Goal: Task Accomplishment & Management: Use online tool/utility

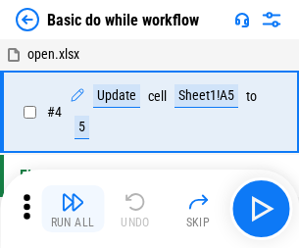
click at [73, 209] on img "button" at bounding box center [73, 202] width 24 height 24
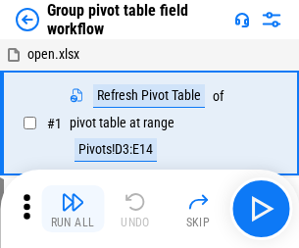
click at [73, 209] on img "button" at bounding box center [73, 202] width 24 height 24
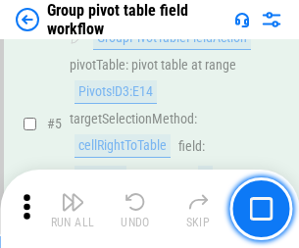
scroll to position [1013, 0]
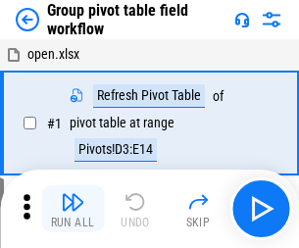
click at [73, 209] on img "button" at bounding box center [73, 202] width 24 height 24
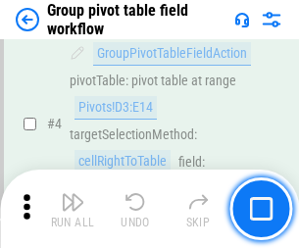
scroll to position [1013, 0]
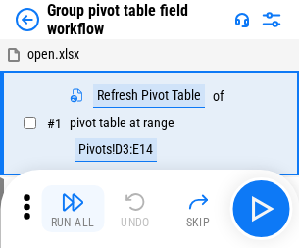
click at [73, 209] on img "button" at bounding box center [73, 202] width 24 height 24
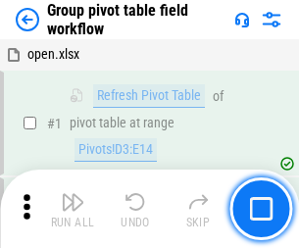
scroll to position [1013, 0]
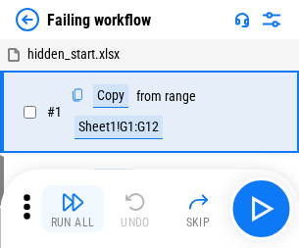
click at [73, 209] on img "button" at bounding box center [73, 202] width 24 height 24
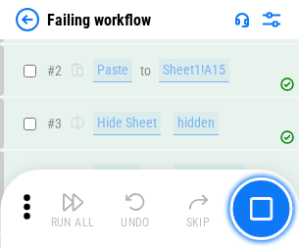
scroll to position [416, 0]
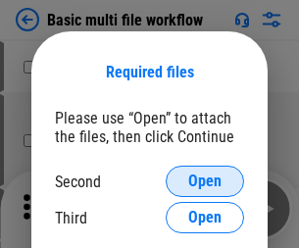
click at [205, 182] on span "Open" at bounding box center [204, 182] width 33 height 16
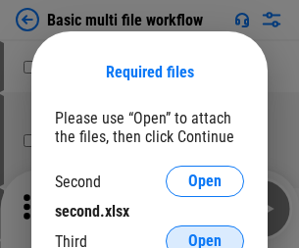
click at [205, 234] on span "Open" at bounding box center [204, 242] width 33 height 16
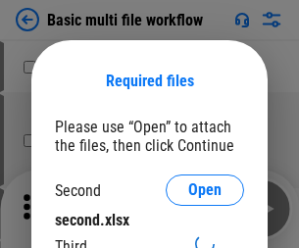
scroll to position [9, 0]
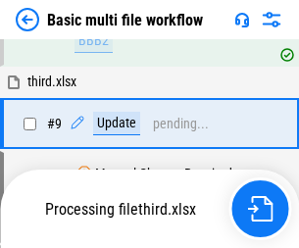
scroll to position [683, 0]
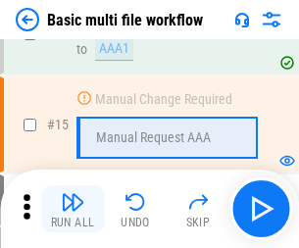
click at [73, 209] on img "button" at bounding box center [73, 202] width 24 height 24
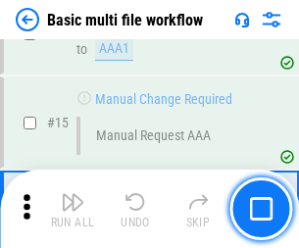
scroll to position [1307, 0]
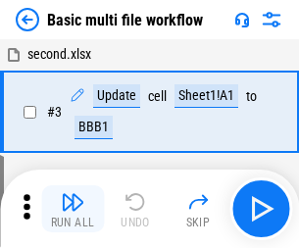
click at [73, 209] on img "button" at bounding box center [73, 202] width 24 height 24
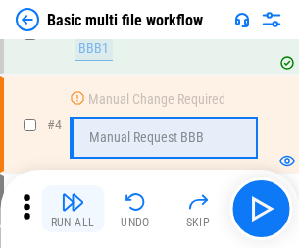
click at [73, 209] on img "button" at bounding box center [73, 202] width 24 height 24
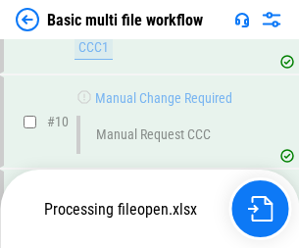
scroll to position [920, 0]
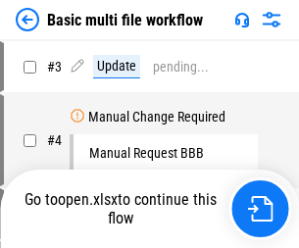
scroll to position [80, 0]
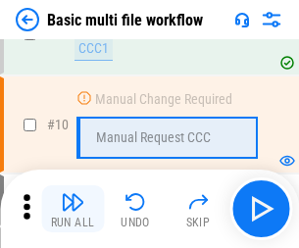
click at [73, 209] on img "button" at bounding box center [73, 202] width 24 height 24
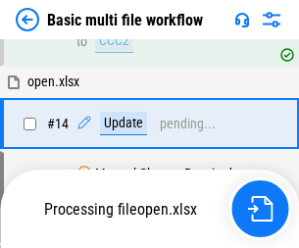
scroll to position [1027, 0]
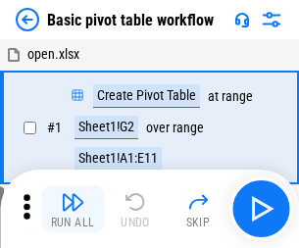
click at [73, 209] on img "button" at bounding box center [73, 202] width 24 height 24
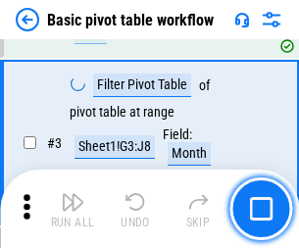
scroll to position [470, 0]
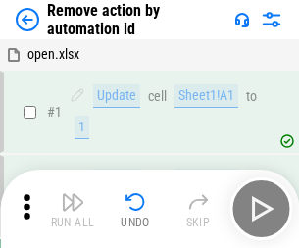
scroll to position [73, 0]
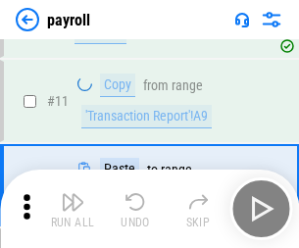
scroll to position [142, 0]
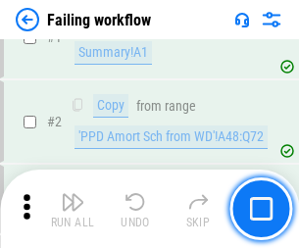
scroll to position [317, 0]
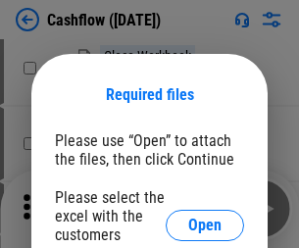
scroll to position [214, 0]
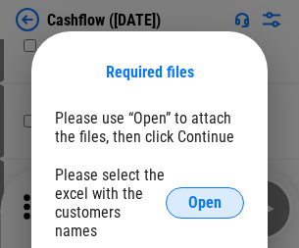
click at [205, 195] on span "Open" at bounding box center [204, 203] width 33 height 16
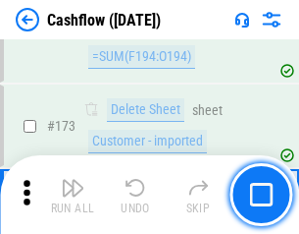
scroll to position [2078, 0]
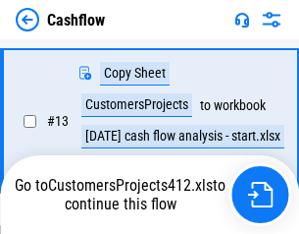
scroll to position [395, 0]
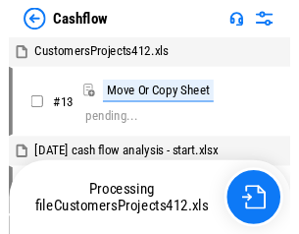
scroll to position [23, 0]
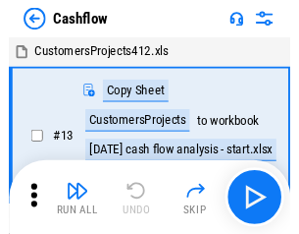
scroll to position [23, 0]
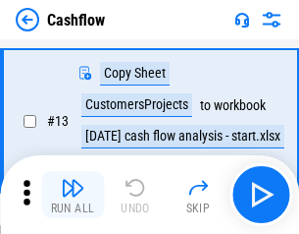
click at [73, 194] on img "button" at bounding box center [73, 188] width 24 height 24
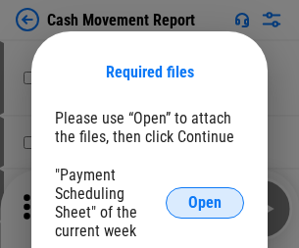
click at [205, 203] on span "Open" at bounding box center [204, 203] width 33 height 16
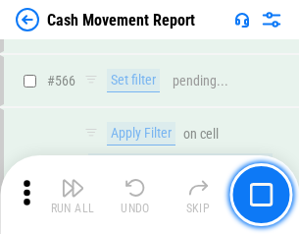
scroll to position [8997, 0]
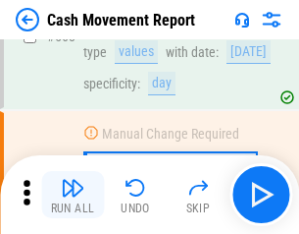
click at [73, 194] on img "button" at bounding box center [73, 188] width 24 height 24
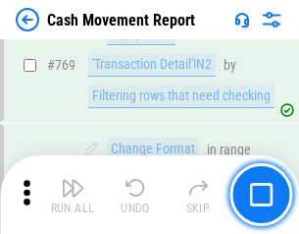
scroll to position [10909, 0]
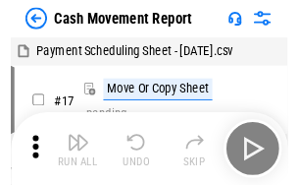
scroll to position [35, 0]
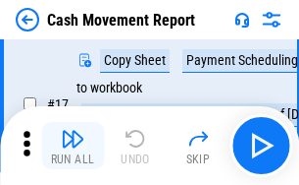
click at [73, 145] on img "button" at bounding box center [73, 139] width 24 height 24
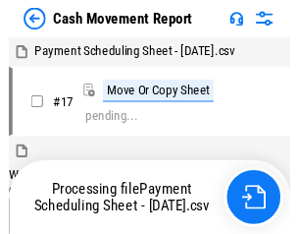
scroll to position [11, 0]
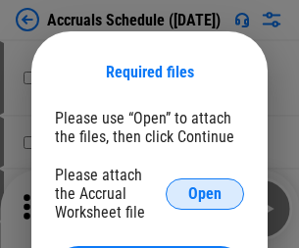
click at [205, 193] on span "Open" at bounding box center [204, 195] width 33 height 16
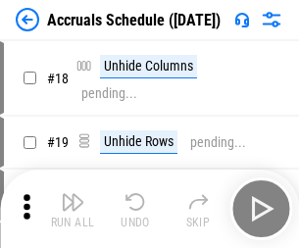
scroll to position [188, 0]
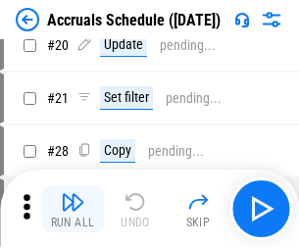
click at [73, 209] on img "button" at bounding box center [73, 202] width 24 height 24
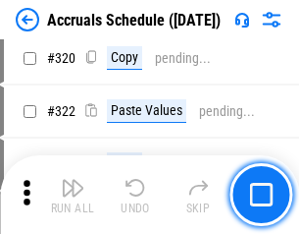
scroll to position [3652, 0]
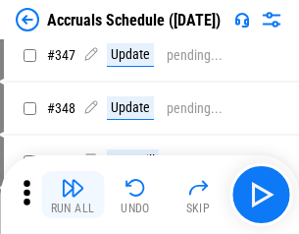
click at [73, 194] on img "button" at bounding box center [73, 188] width 24 height 24
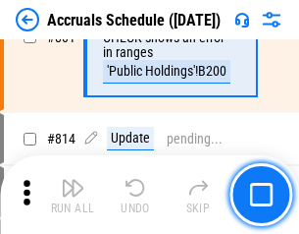
scroll to position [8663, 0]
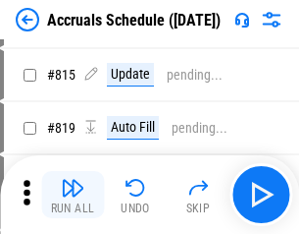
click at [73, 194] on img "button" at bounding box center [73, 188] width 24 height 24
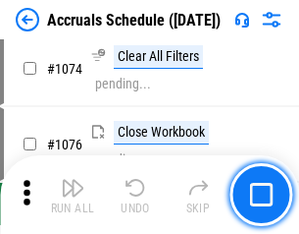
scroll to position [11758, 0]
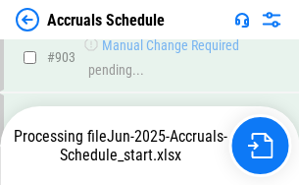
scroll to position [10293, 0]
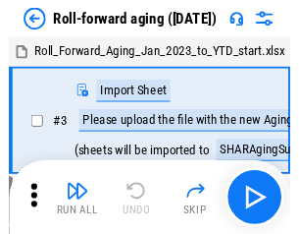
scroll to position [3, 0]
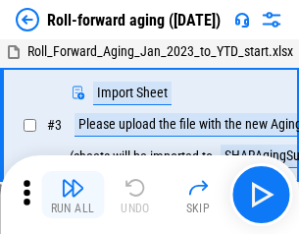
click at [73, 194] on img "button" at bounding box center [73, 188] width 24 height 24
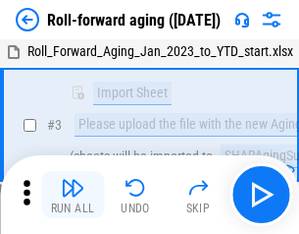
click at [73, 194] on img "button" at bounding box center [73, 188] width 24 height 24
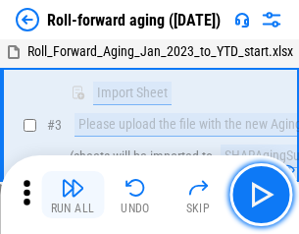
scroll to position [127, 0]
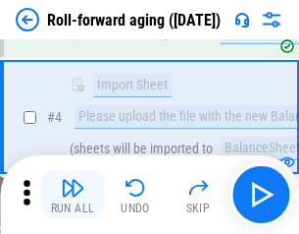
click at [73, 194] on img "button" at bounding box center [73, 188] width 24 height 24
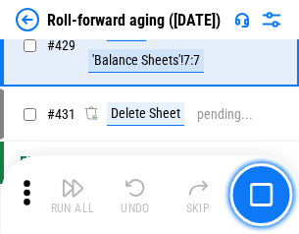
scroll to position [6807, 0]
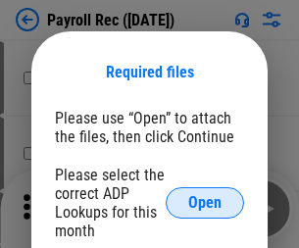
click at [205, 203] on span "Open" at bounding box center [204, 203] width 33 height 16
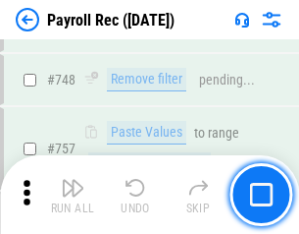
scroll to position [11789, 0]
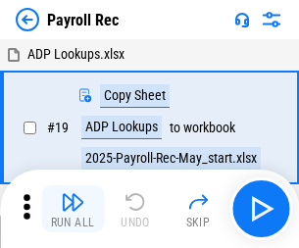
click at [73, 209] on img "button" at bounding box center [73, 202] width 24 height 24
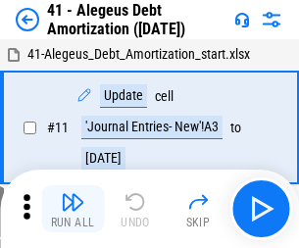
click at [73, 209] on img "button" at bounding box center [73, 202] width 24 height 24
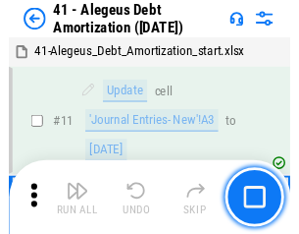
scroll to position [242, 0]
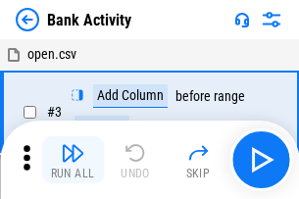
click at [73, 160] on img "button" at bounding box center [73, 153] width 24 height 24
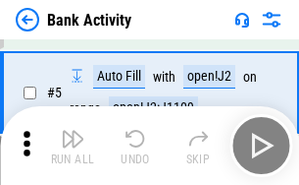
scroll to position [104, 0]
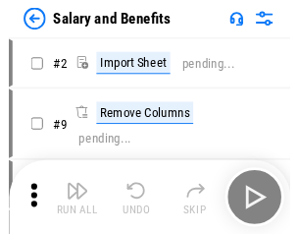
scroll to position [27, 0]
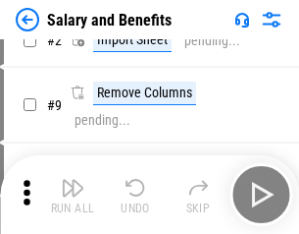
click at [73, 194] on img "button" at bounding box center [73, 188] width 24 height 24
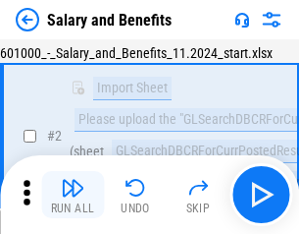
click at [73, 194] on img "button" at bounding box center [73, 188] width 24 height 24
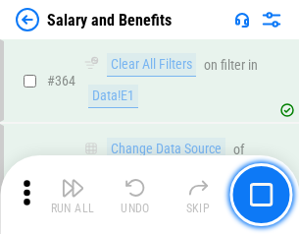
scroll to position [9245, 0]
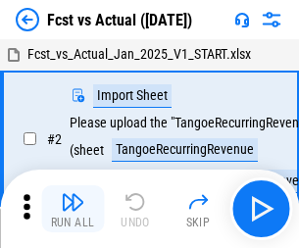
click at [73, 194] on img "button" at bounding box center [73, 202] width 24 height 24
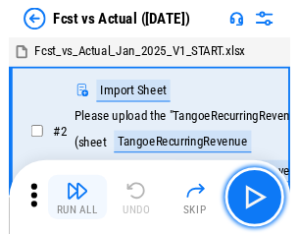
scroll to position [26, 0]
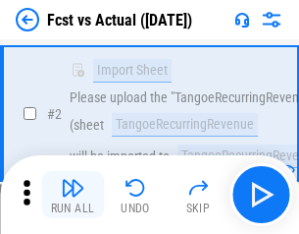
click at [73, 194] on img "button" at bounding box center [73, 188] width 24 height 24
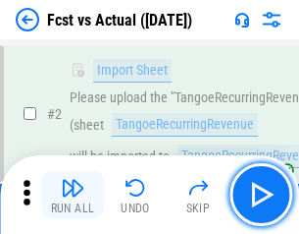
scroll to position [184, 0]
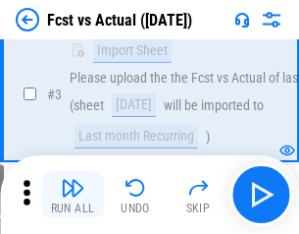
click at [73, 194] on img "button" at bounding box center [73, 188] width 24 height 24
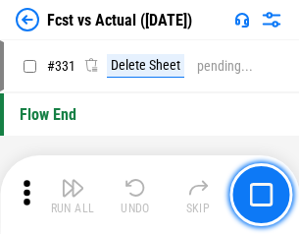
scroll to position [9397, 0]
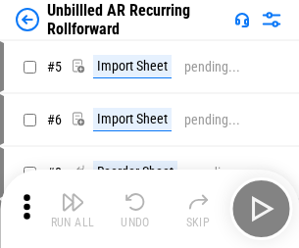
click at [73, 194] on img "button" at bounding box center [73, 202] width 24 height 24
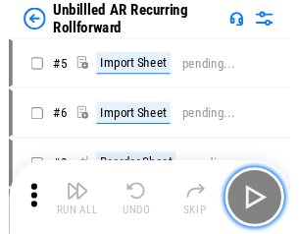
scroll to position [42, 0]
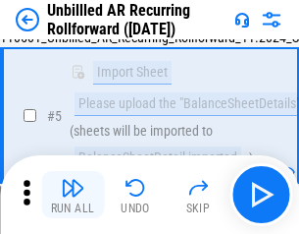
click at [73, 194] on img "button" at bounding box center [73, 188] width 24 height 24
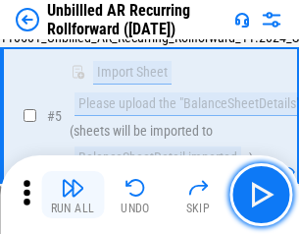
scroll to position [185, 0]
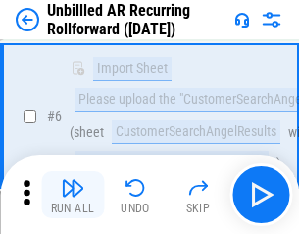
click at [73, 194] on img "button" at bounding box center [73, 188] width 24 height 24
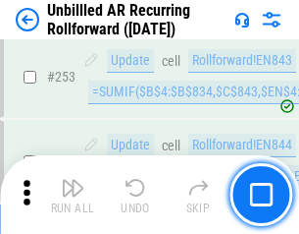
scroll to position [6668, 0]
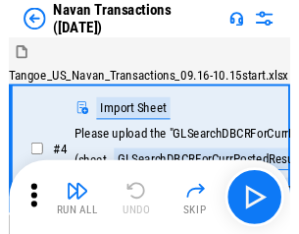
scroll to position [31, 0]
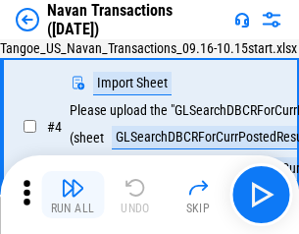
click at [73, 194] on img "button" at bounding box center [73, 188] width 24 height 24
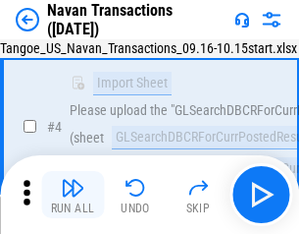
click at [73, 194] on img "button" at bounding box center [73, 188] width 24 height 24
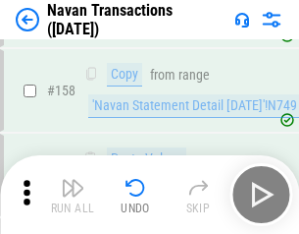
scroll to position [6365, 0]
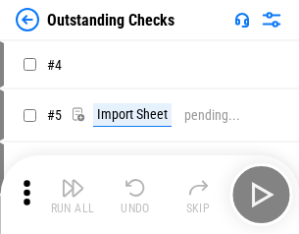
click at [73, 194] on img "button" at bounding box center [73, 188] width 24 height 24
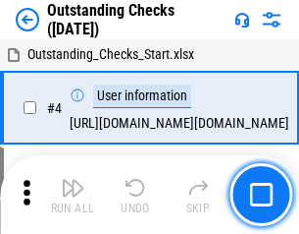
scroll to position [82, 0]
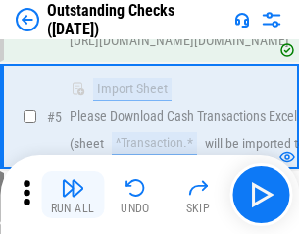
click at [73, 194] on img "button" at bounding box center [73, 188] width 24 height 24
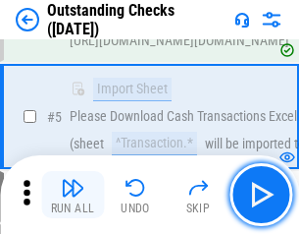
scroll to position [205, 0]
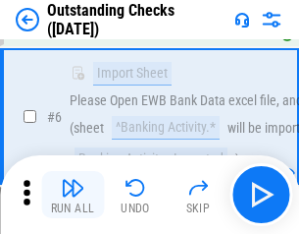
click at [73, 194] on img "button" at bounding box center [73, 188] width 24 height 24
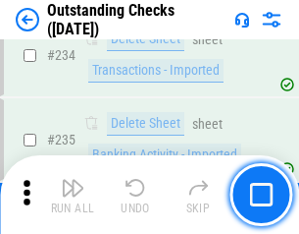
scroll to position [5961, 0]
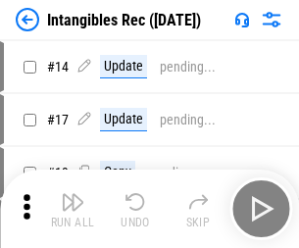
click at [73, 209] on img "button" at bounding box center [73, 202] width 24 height 24
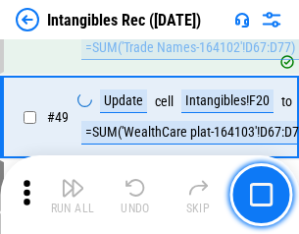
scroll to position [765, 0]
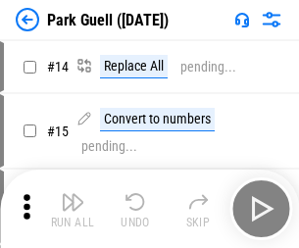
click at [73, 194] on img "button" at bounding box center [73, 202] width 24 height 24
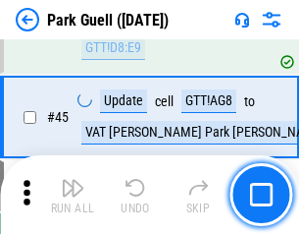
scroll to position [2455, 0]
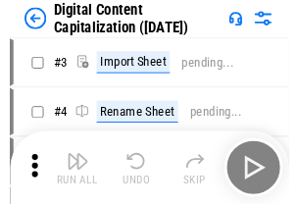
scroll to position [57, 0]
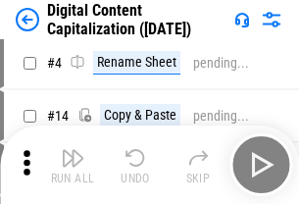
click at [73, 165] on img "button" at bounding box center [73, 158] width 24 height 24
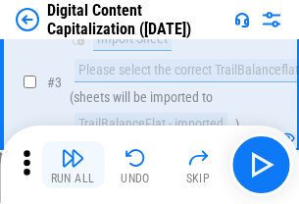
click at [73, 165] on img "button" at bounding box center [73, 158] width 24 height 24
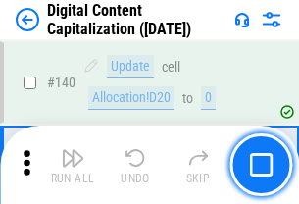
scroll to position [2082, 0]
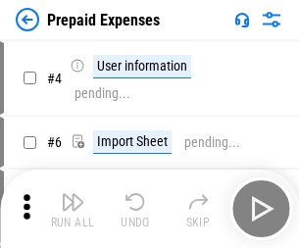
click at [73, 194] on img "button" at bounding box center [73, 202] width 24 height 24
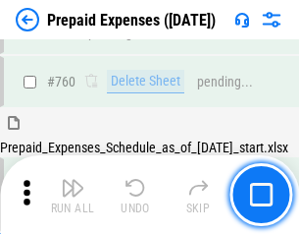
scroll to position [5441, 0]
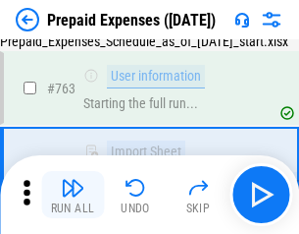
click at [73, 194] on img "button" at bounding box center [73, 188] width 24 height 24
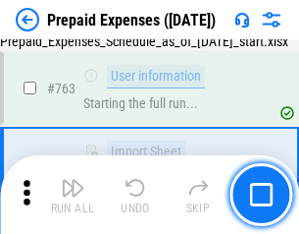
scroll to position [5557, 0]
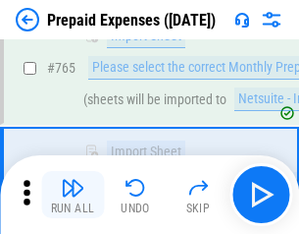
click at [73, 194] on img "button" at bounding box center [73, 188] width 24 height 24
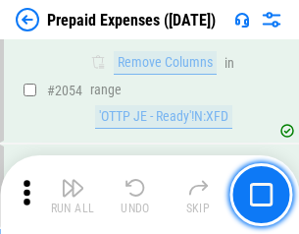
scroll to position [20520, 0]
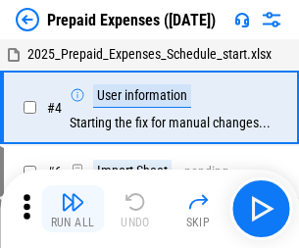
click at [73, 209] on img "button" at bounding box center [73, 202] width 24 height 24
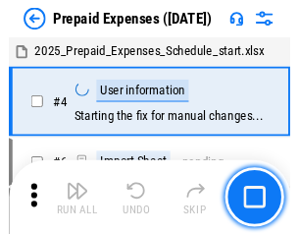
scroll to position [86, 0]
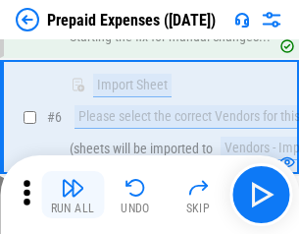
click at [73, 194] on img "button" at bounding box center [73, 188] width 24 height 24
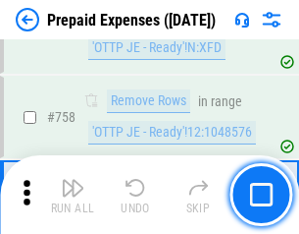
scroll to position [6995, 0]
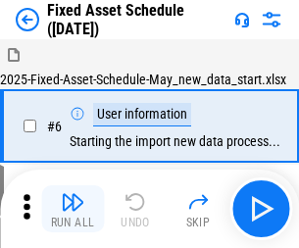
click at [73, 209] on img "button" at bounding box center [73, 202] width 24 height 24
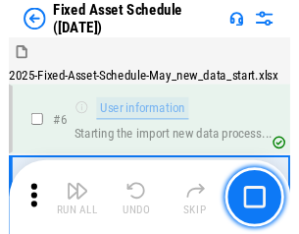
scroll to position [106, 0]
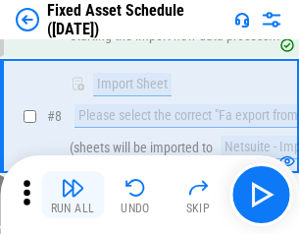
click at [73, 194] on img "button" at bounding box center [73, 188] width 24 height 24
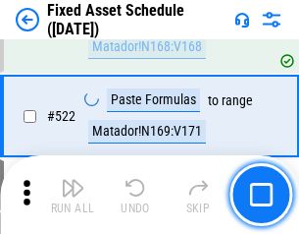
scroll to position [6823, 0]
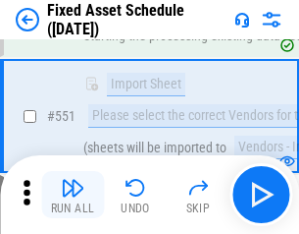
click at [73, 194] on img "button" at bounding box center [73, 188] width 24 height 24
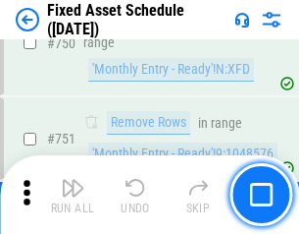
scroll to position [9571, 0]
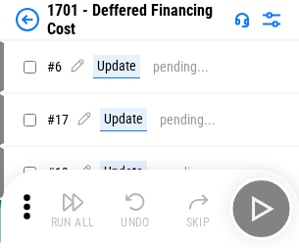
click at [73, 209] on img "button" at bounding box center [73, 202] width 24 height 24
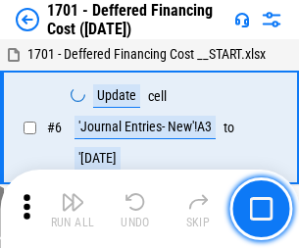
scroll to position [236, 0]
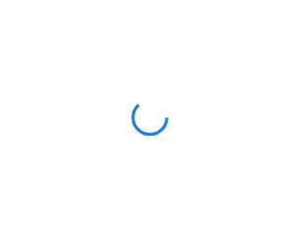
scroll to position [3, 0]
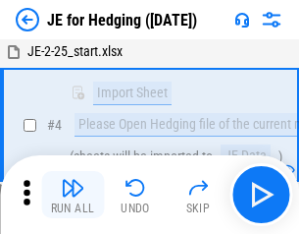
click at [73, 194] on img "button" at bounding box center [73, 188] width 24 height 24
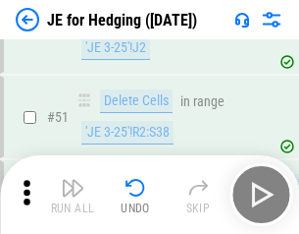
scroll to position [1271, 0]
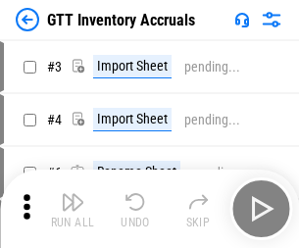
click at [73, 194] on img "button" at bounding box center [73, 202] width 24 height 24
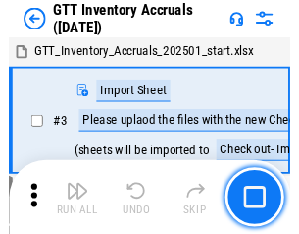
scroll to position [3, 0]
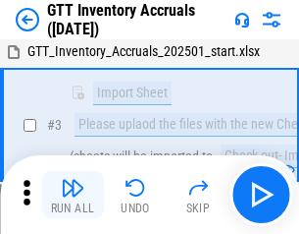
click at [73, 194] on img "button" at bounding box center [73, 188] width 24 height 24
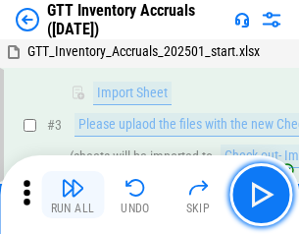
scroll to position [127, 0]
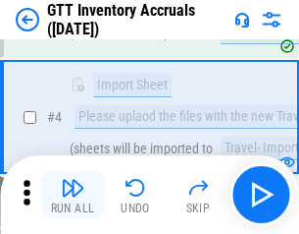
click at [73, 194] on img "button" at bounding box center [73, 188] width 24 height 24
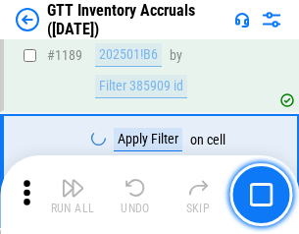
scroll to position [16031, 0]
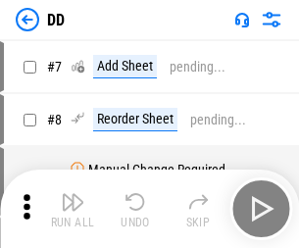
click at [73, 209] on img "button" at bounding box center [73, 202] width 24 height 24
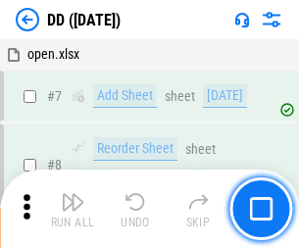
scroll to position [189, 0]
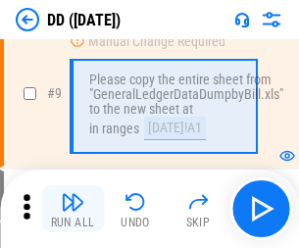
click at [73, 209] on img "button" at bounding box center [73, 202] width 24 height 24
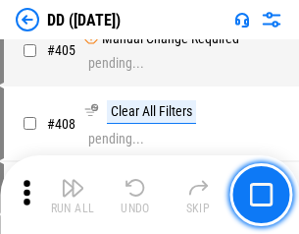
scroll to position [8783, 0]
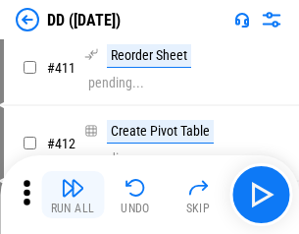
click at [73, 194] on img "button" at bounding box center [73, 188] width 24 height 24
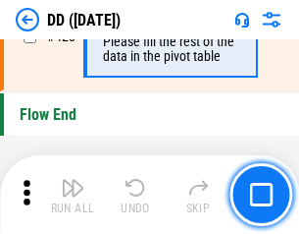
scroll to position [9396, 0]
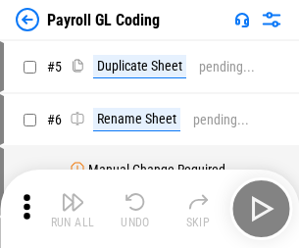
click at [73, 209] on img "button" at bounding box center [73, 202] width 24 height 24
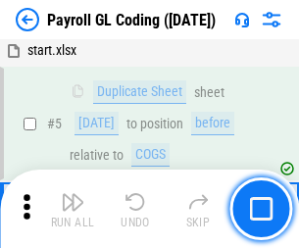
scroll to position [236, 0]
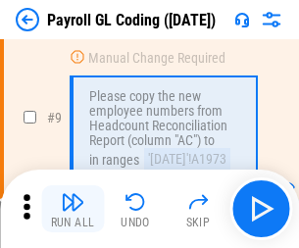
click at [73, 209] on img "button" at bounding box center [73, 202] width 24 height 24
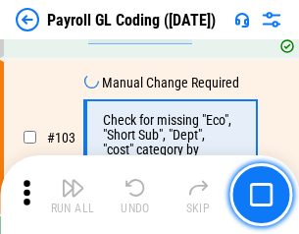
scroll to position [4606, 0]
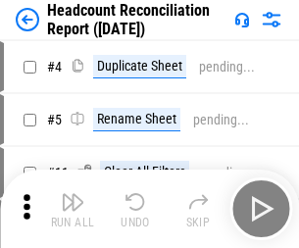
click at [73, 209] on img "button" at bounding box center [73, 202] width 24 height 24
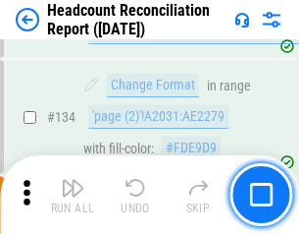
scroll to position [2360, 0]
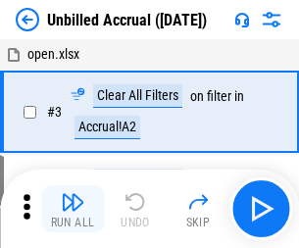
click at [73, 209] on img "button" at bounding box center [73, 202] width 24 height 24
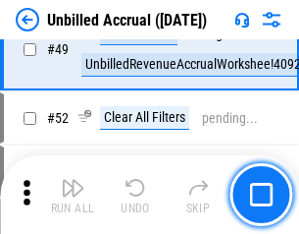
scroll to position [1781, 0]
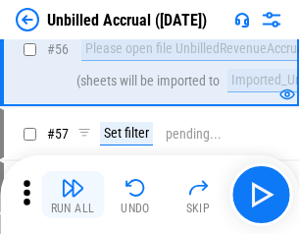
click at [73, 194] on img "button" at bounding box center [73, 188] width 24 height 24
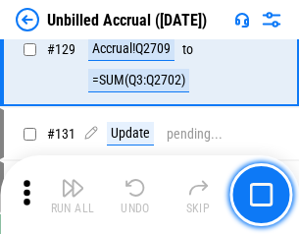
scroll to position [5847, 0]
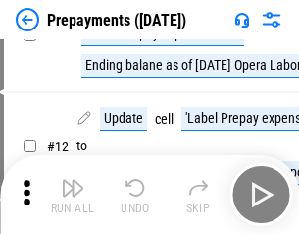
scroll to position [123, 0]
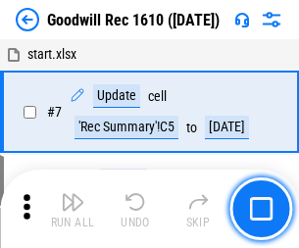
scroll to position [336, 0]
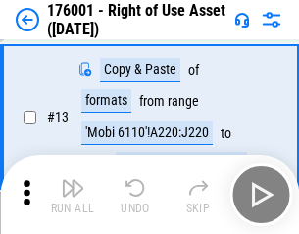
scroll to position [127, 0]
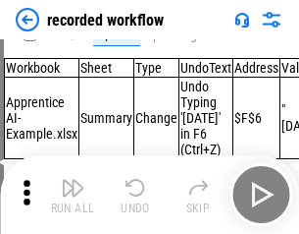
click at [73, 194] on img "button" at bounding box center [73, 188] width 24 height 24
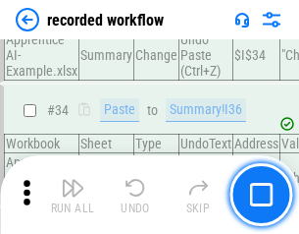
scroll to position [6136, 0]
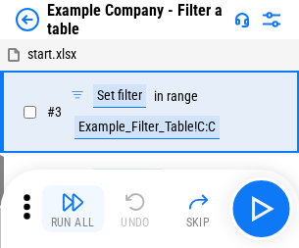
click at [73, 209] on img "button" at bounding box center [73, 202] width 24 height 24
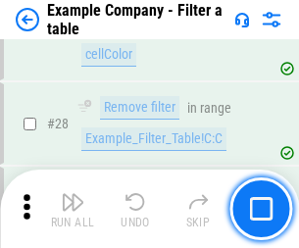
scroll to position [1796, 0]
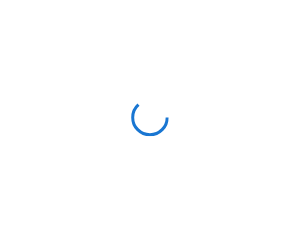
scroll to position [30, 0]
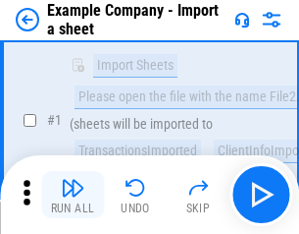
click at [73, 194] on img "button" at bounding box center [73, 188] width 24 height 24
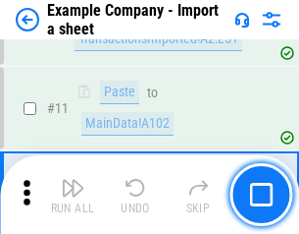
scroll to position [434, 0]
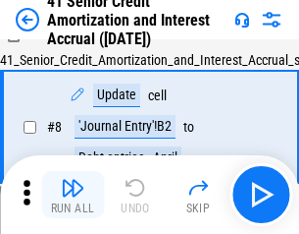
click at [73, 194] on img "button" at bounding box center [73, 188] width 24 height 24
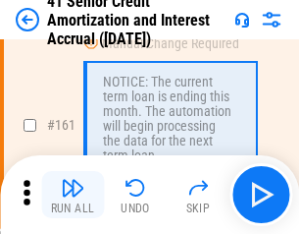
click at [73, 194] on img "button" at bounding box center [73, 188] width 24 height 24
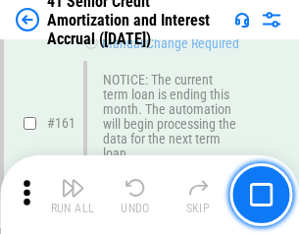
scroll to position [2100, 0]
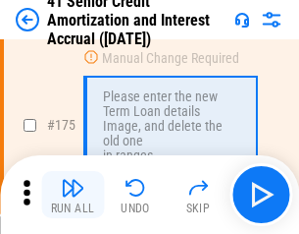
click at [73, 194] on img "button" at bounding box center [73, 188] width 24 height 24
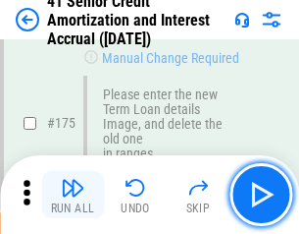
scroll to position [2299, 0]
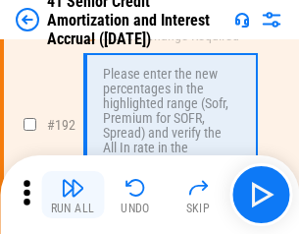
click at [73, 194] on img "button" at bounding box center [73, 188] width 24 height 24
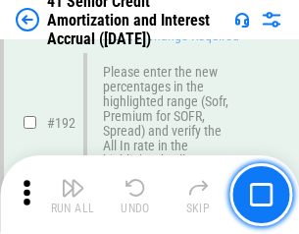
scroll to position [2505, 0]
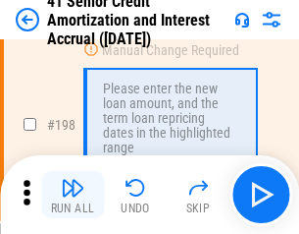
click at [73, 194] on img "button" at bounding box center [73, 188] width 24 height 24
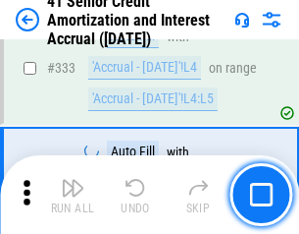
scroll to position [5015, 0]
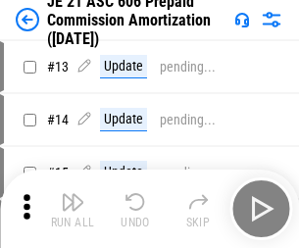
click at [73, 194] on img "button" at bounding box center [73, 202] width 24 height 24
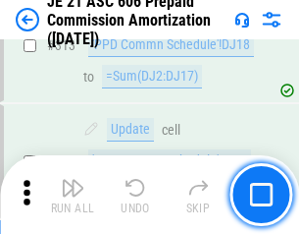
scroll to position [3665, 0]
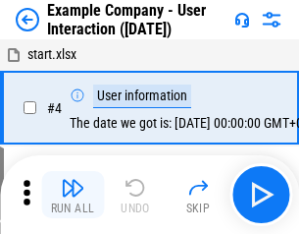
click at [73, 194] on img "button" at bounding box center [73, 188] width 24 height 24
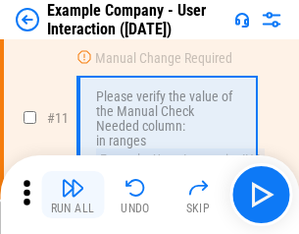
click at [73, 194] on img "button" at bounding box center [73, 188] width 24 height 24
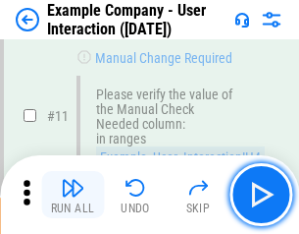
scroll to position [425, 0]
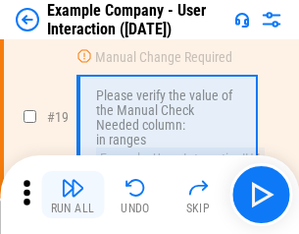
click at [73, 194] on img "button" at bounding box center [73, 188] width 24 height 24
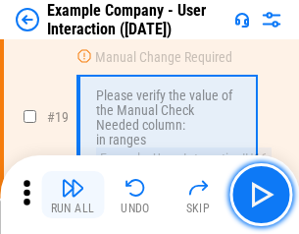
click at [73, 194] on img "button" at bounding box center [73, 188] width 24 height 24
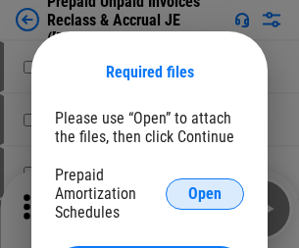
click at [205, 193] on span "Open" at bounding box center [204, 195] width 33 height 16
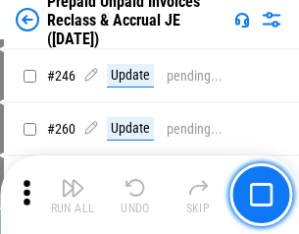
scroll to position [2650, 0]
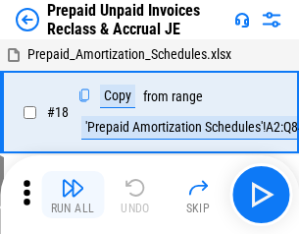
click at [73, 194] on img "button" at bounding box center [73, 188] width 24 height 24
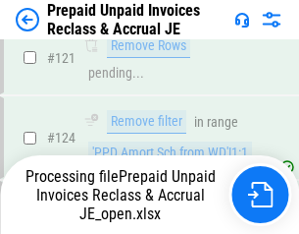
scroll to position [1508, 0]
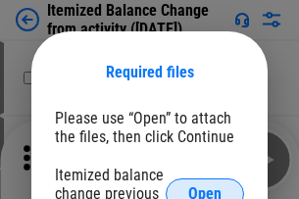
click at [205, 187] on span "Open" at bounding box center [204, 195] width 33 height 16
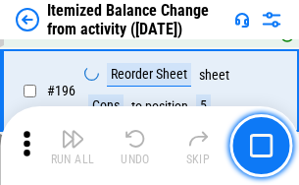
scroll to position [3778, 0]
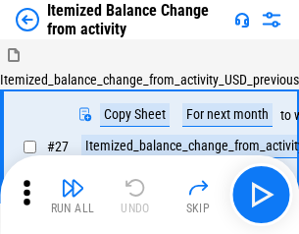
scroll to position [30, 0]
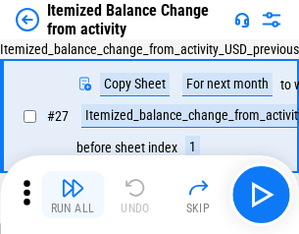
click at [73, 194] on img "button" at bounding box center [73, 188] width 24 height 24
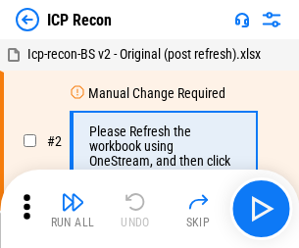
scroll to position [9, 0]
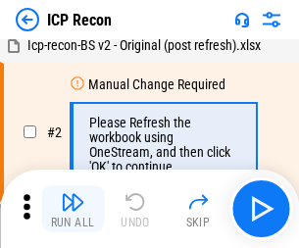
click at [73, 209] on img "button" at bounding box center [73, 202] width 24 height 24
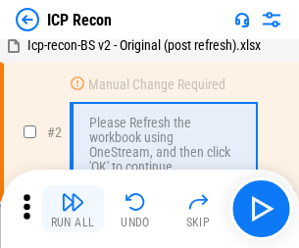
click at [73, 209] on img "button" at bounding box center [73, 202] width 24 height 24
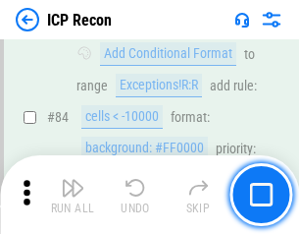
scroll to position [1924, 0]
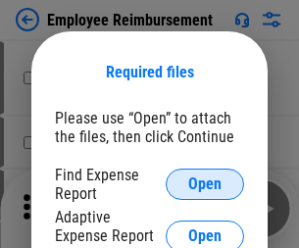
click at [205, 185] on span "Open" at bounding box center [204, 185] width 33 height 16
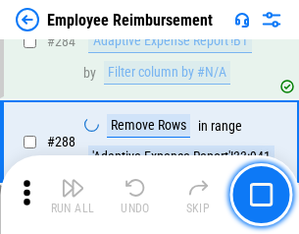
scroll to position [5336, 0]
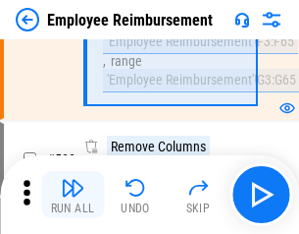
click at [73, 194] on img "button" at bounding box center [73, 188] width 24 height 24
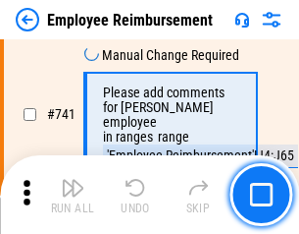
scroll to position [13773, 0]
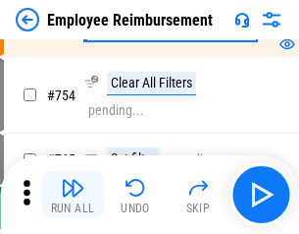
click at [73, 194] on img "button" at bounding box center [73, 188] width 24 height 24
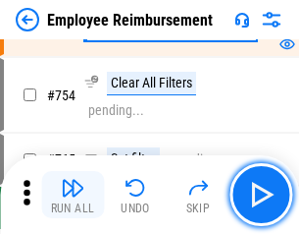
click at [73, 194] on img "button" at bounding box center [73, 188] width 24 height 24
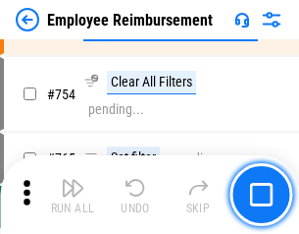
click at [73, 194] on img "button" at bounding box center [73, 188] width 24 height 24
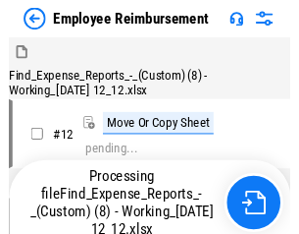
scroll to position [67, 0]
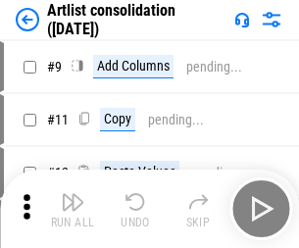
click at [73, 209] on img "button" at bounding box center [73, 202] width 24 height 24
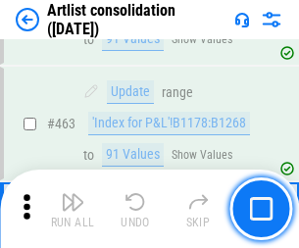
scroll to position [8596, 0]
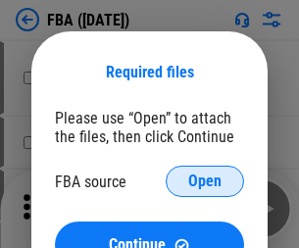
click at [205, 182] on span "Open" at bounding box center [204, 182] width 33 height 16
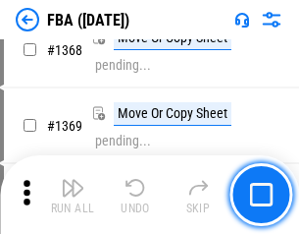
scroll to position [21083, 0]
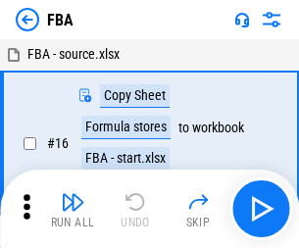
scroll to position [20, 0]
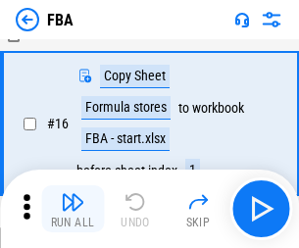
click at [73, 209] on img "button" at bounding box center [73, 202] width 24 height 24
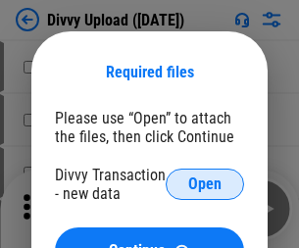
click at [205, 185] on span "Open" at bounding box center [204, 185] width 33 height 16
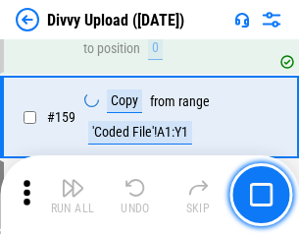
scroll to position [2033, 0]
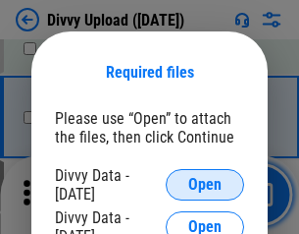
click at [205, 185] on span "Open" at bounding box center [204, 185] width 33 height 16
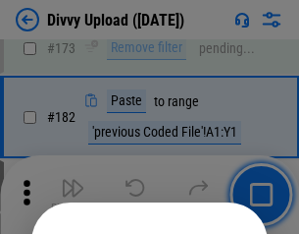
scroll to position [2204, 0]
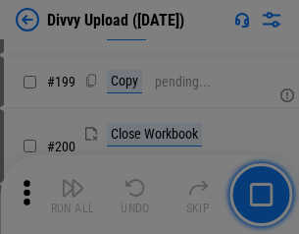
scroll to position [2855, 0]
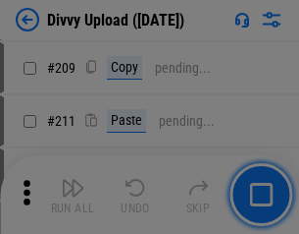
scroll to position [3335, 0]
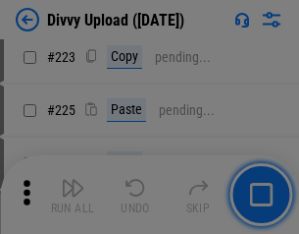
scroll to position [3918, 0]
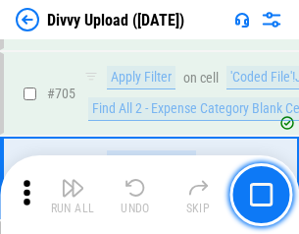
scroll to position [13429, 0]
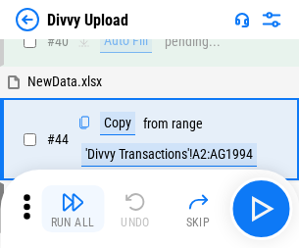
click at [73, 209] on img "button" at bounding box center [73, 202] width 24 height 24
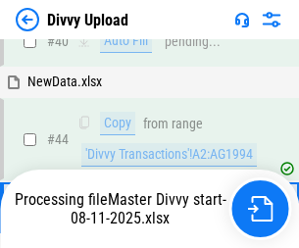
scroll to position [216, 0]
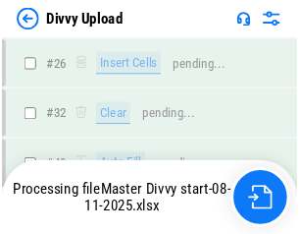
scroll to position [2033, 0]
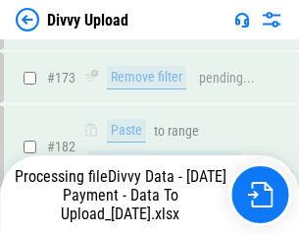
scroll to position [2213, 0]
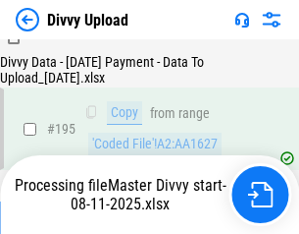
scroll to position [2744, 0]
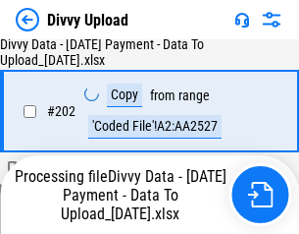
scroll to position [3176, 0]
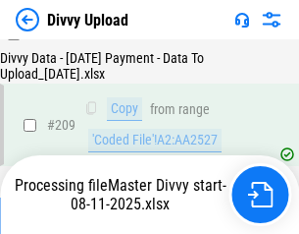
scroll to position [3609, 0]
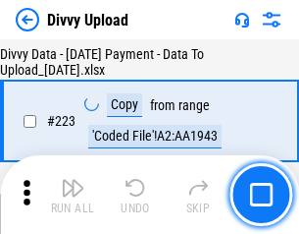
scroll to position [4475, 0]
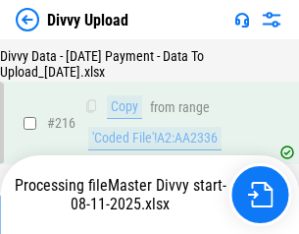
scroll to position [4058, 0]
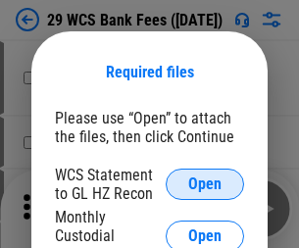
click at [205, 185] on span "Open" at bounding box center [204, 185] width 33 height 16
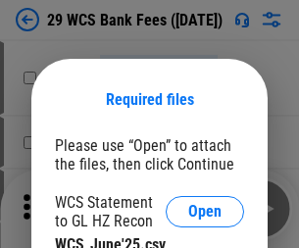
scroll to position [27, 0]
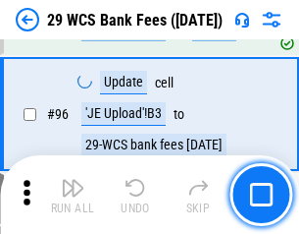
scroll to position [1913, 0]
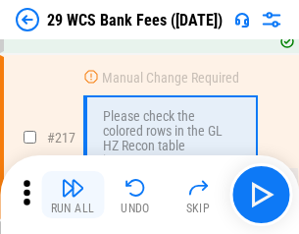
click at [73, 194] on img "button" at bounding box center [73, 188] width 24 height 24
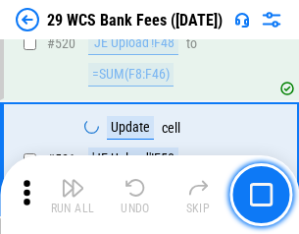
scroll to position [10131, 0]
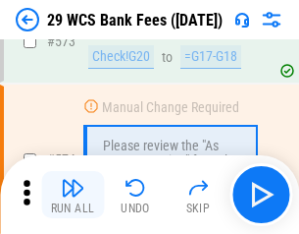
click at [73, 194] on img "button" at bounding box center [73, 188] width 24 height 24
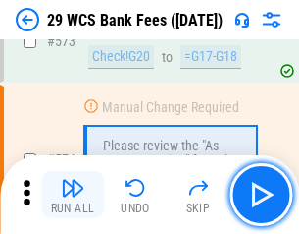
scroll to position [10871, 0]
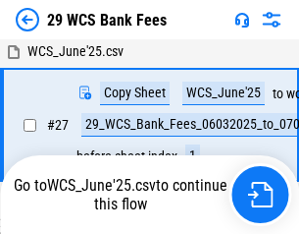
scroll to position [392, 0]
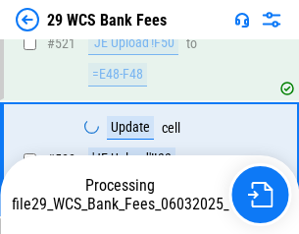
scroll to position [10735, 0]
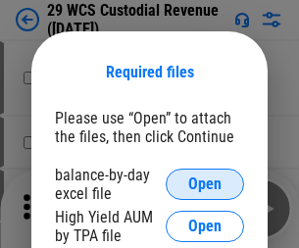
click at [205, 185] on span "Open" at bounding box center [204, 185] width 33 height 16
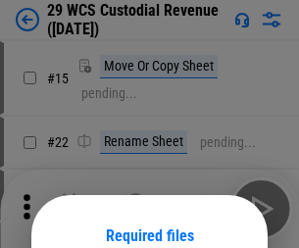
scroll to position [164, 0]
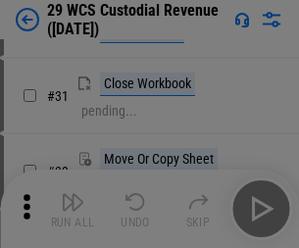
scroll to position [421, 0]
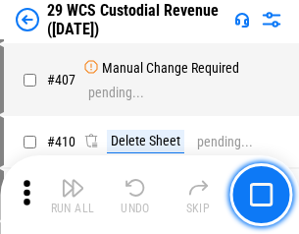
scroll to position [9093, 0]
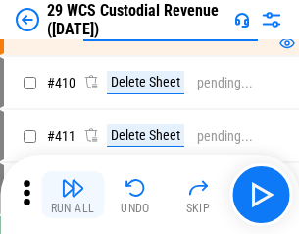
click at [73, 194] on img "button" at bounding box center [73, 188] width 24 height 24
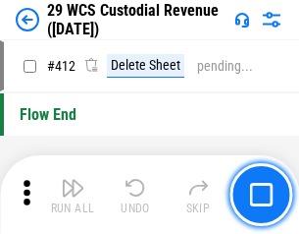
scroll to position [9375, 0]
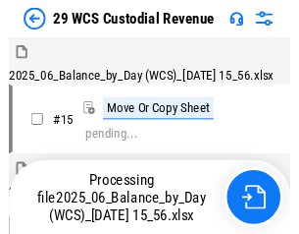
scroll to position [47, 0]
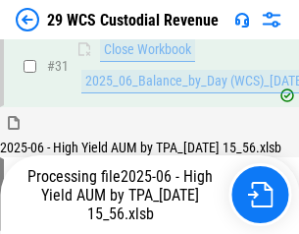
scroll to position [1008, 0]
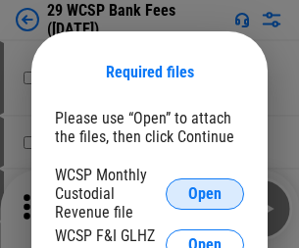
click at [205, 193] on span "Open" at bounding box center [204, 195] width 33 height 16
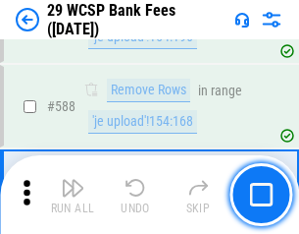
scroll to position [7727, 0]
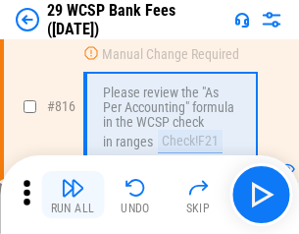
click at [73, 194] on img "button" at bounding box center [73, 188] width 24 height 24
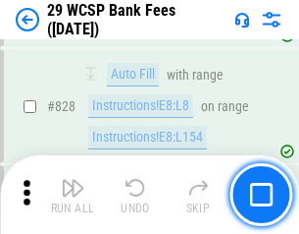
scroll to position [12456, 0]
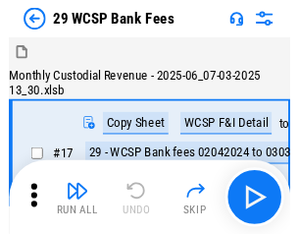
scroll to position [47, 0]
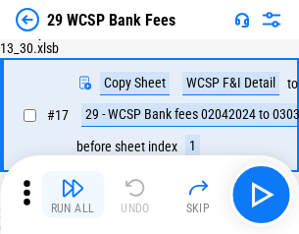
click at [73, 194] on img "button" at bounding box center [73, 188] width 24 height 24
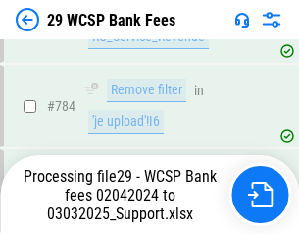
scroll to position [11802, 0]
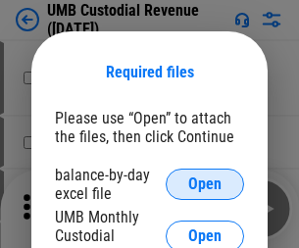
click at [205, 185] on span "Open" at bounding box center [204, 185] width 33 height 16
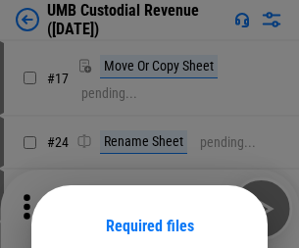
scroll to position [154, 0]
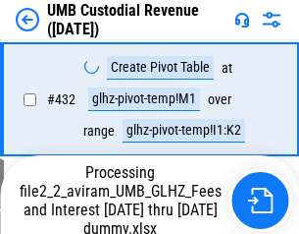
scroll to position [7234, 0]
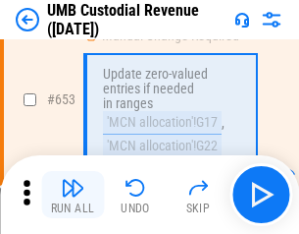
click at [73, 194] on img "button" at bounding box center [73, 188] width 24 height 24
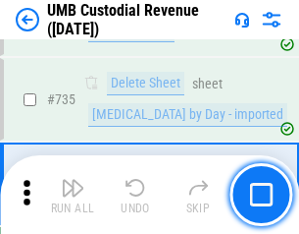
scroll to position [12004, 0]
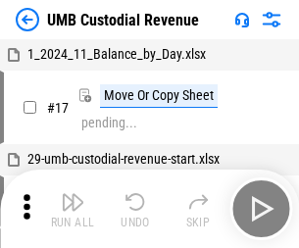
scroll to position [15, 0]
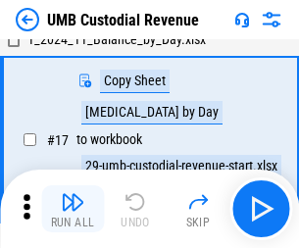
click at [73, 209] on img "button" at bounding box center [73, 202] width 24 height 24
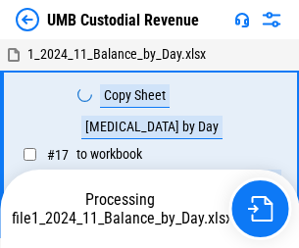
scroll to position [15, 0]
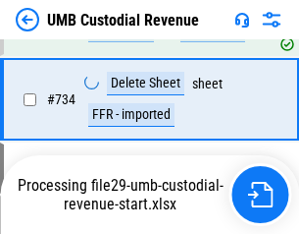
scroll to position [11959, 0]
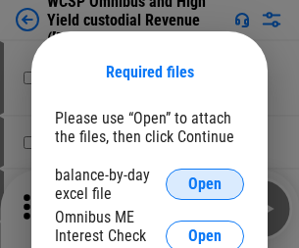
click at [205, 185] on span "Open" at bounding box center [204, 185] width 33 height 16
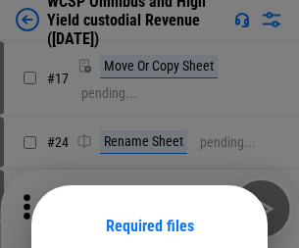
scroll to position [154, 0]
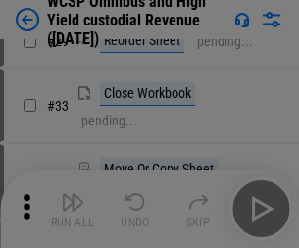
scroll to position [449, 0]
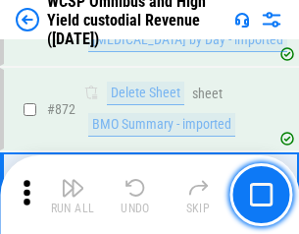
scroll to position [16615, 0]
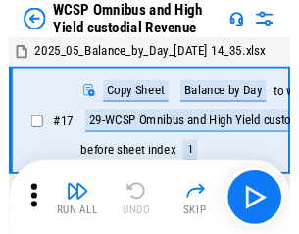
scroll to position [11, 0]
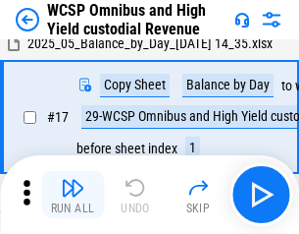
click at [73, 194] on img "button" at bounding box center [73, 188] width 24 height 24
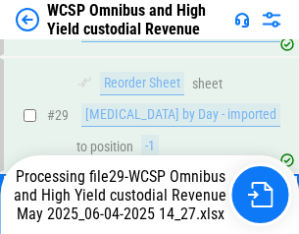
scroll to position [408, 0]
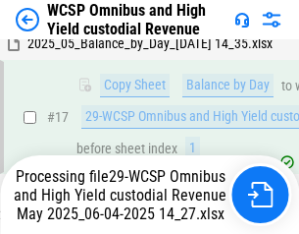
scroll to position [408, 0]
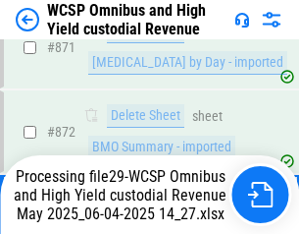
scroll to position [16570, 0]
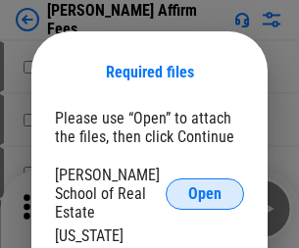
click at [205, 187] on span "Open" at bounding box center [204, 195] width 33 height 16
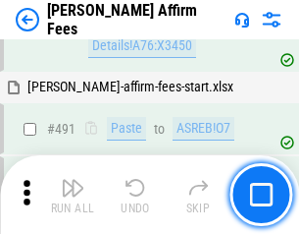
scroll to position [5338, 0]
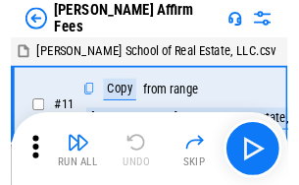
scroll to position [20, 0]
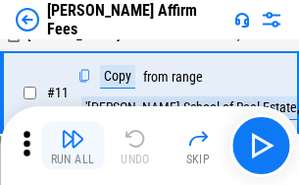
click at [73, 145] on img "button" at bounding box center [73, 139] width 24 height 24
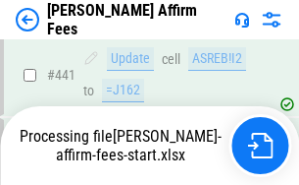
scroll to position [5149, 0]
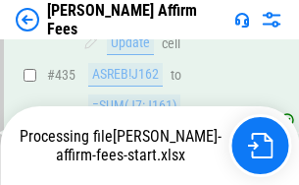
scroll to position [5262, 0]
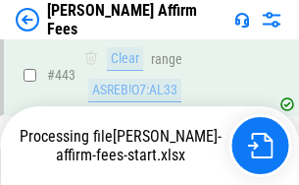
scroll to position [5149, 0]
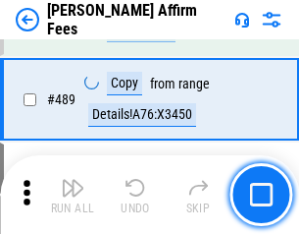
scroll to position [5124, 0]
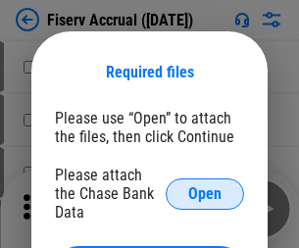
click at [205, 187] on span "Open" at bounding box center [204, 195] width 33 height 16
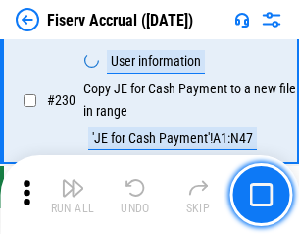
scroll to position [6220, 0]
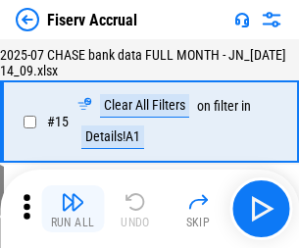
click at [73, 209] on img "button" at bounding box center [73, 202] width 24 height 24
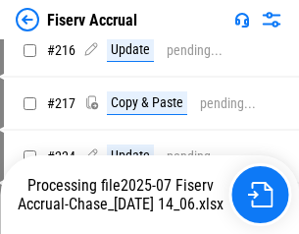
scroll to position [6198, 0]
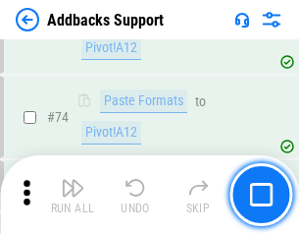
scroll to position [1429, 0]
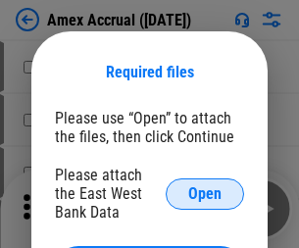
click at [205, 193] on span "Open" at bounding box center [204, 195] width 33 height 16
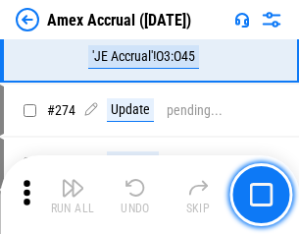
scroll to position [4867, 0]
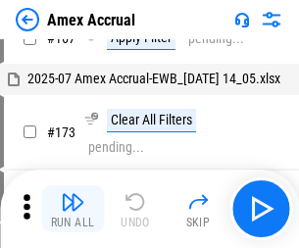
click at [73, 209] on img "button" at bounding box center [73, 202] width 24 height 24
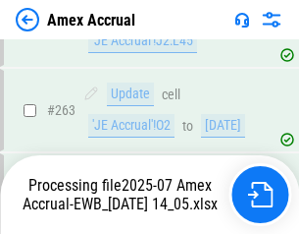
scroll to position [5353, 0]
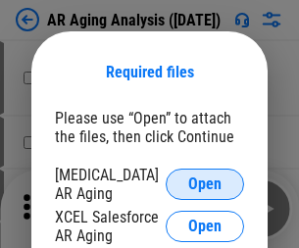
click at [205, 182] on span "Open" at bounding box center [204, 185] width 33 height 16
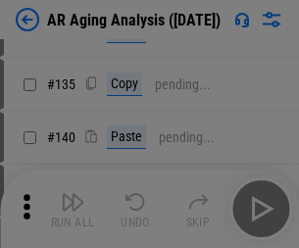
scroll to position [591, 0]
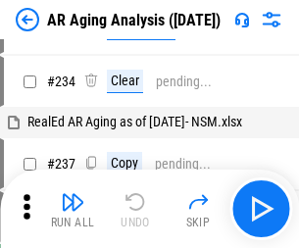
scroll to position [20, 0]
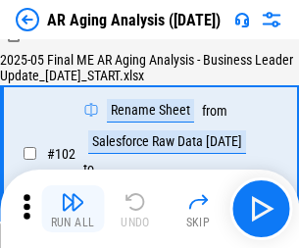
click at [73, 209] on img "button" at bounding box center [73, 202] width 24 height 24
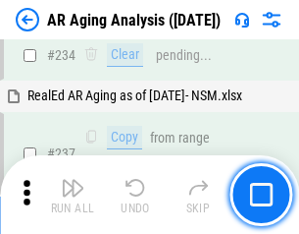
scroll to position [3043, 0]
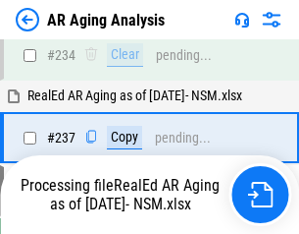
scroll to position [3020, 0]
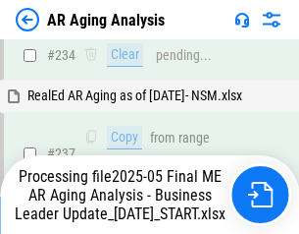
scroll to position [3020, 0]
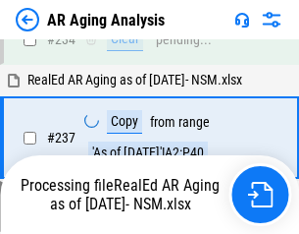
scroll to position [3020, 0]
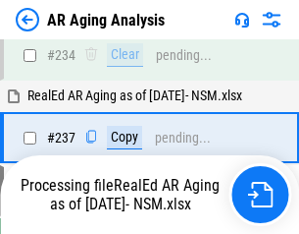
scroll to position [3020, 0]
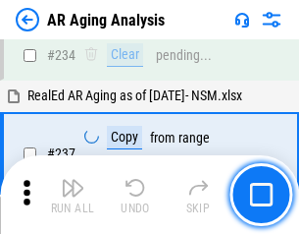
scroll to position [3020, 0]
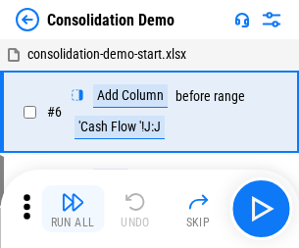
click at [73, 209] on img "button" at bounding box center [73, 202] width 24 height 24
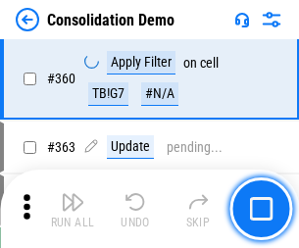
scroll to position [6580, 0]
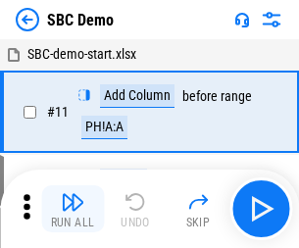
click at [73, 209] on img "button" at bounding box center [73, 202] width 24 height 24
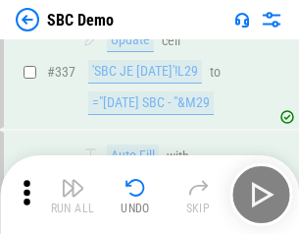
scroll to position [5164, 0]
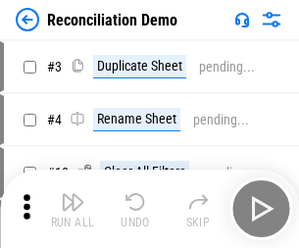
click at [73, 209] on img "button" at bounding box center [73, 202] width 24 height 24
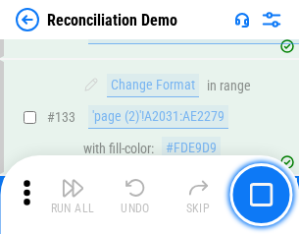
scroll to position [2331, 0]
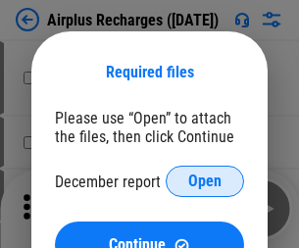
click at [205, 182] on span "Open" at bounding box center [204, 182] width 33 height 16
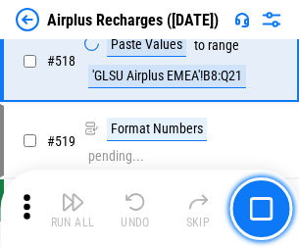
scroll to position [8448, 0]
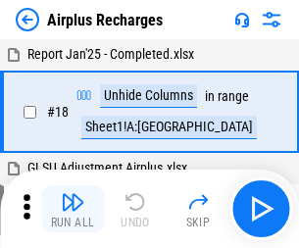
click at [73, 209] on img "button" at bounding box center [73, 202] width 24 height 24
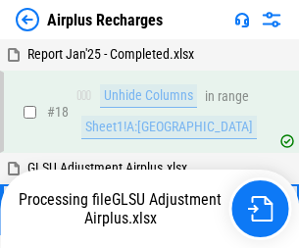
scroll to position [86, 0]
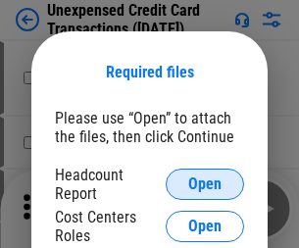
click at [205, 185] on span "Open" at bounding box center [204, 185] width 33 height 16
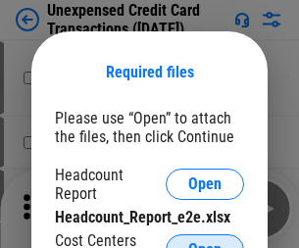
click at [205, 242] on span "Open" at bounding box center [204, 250] width 33 height 16
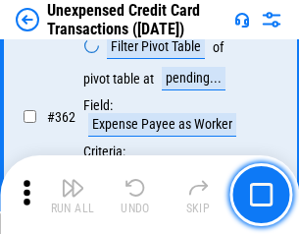
scroll to position [5048, 0]
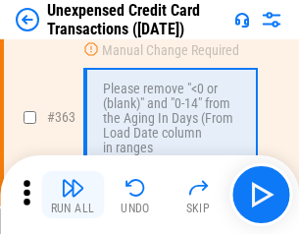
click at [73, 194] on img "button" at bounding box center [73, 188] width 24 height 24
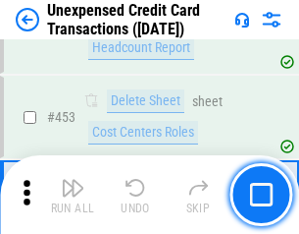
scroll to position [6696, 0]
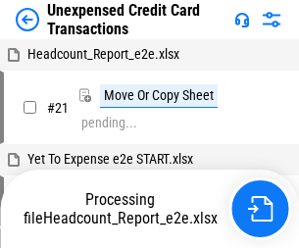
scroll to position [30, 0]
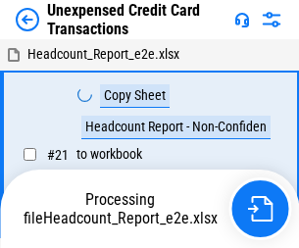
scroll to position [30, 0]
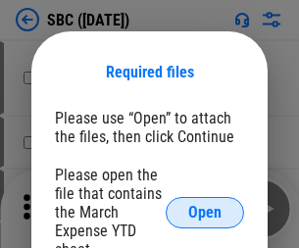
click at [205, 212] on span "Open" at bounding box center [204, 213] width 33 height 16
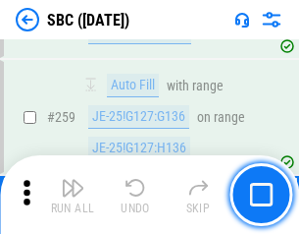
scroll to position [3836, 0]
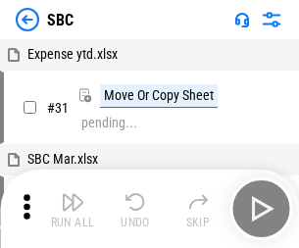
scroll to position [20, 0]
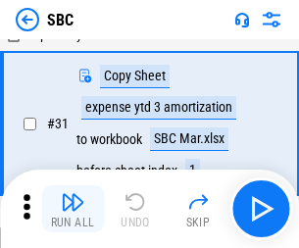
click at [73, 209] on img "button" at bounding box center [73, 202] width 24 height 24
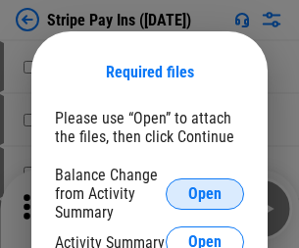
click at [205, 193] on span "Open" at bounding box center [204, 195] width 33 height 16
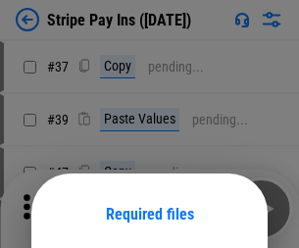
scroll to position [142, 0]
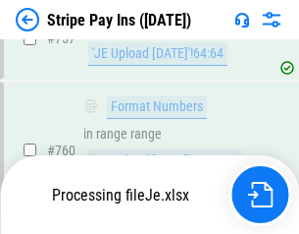
scroll to position [10337, 0]
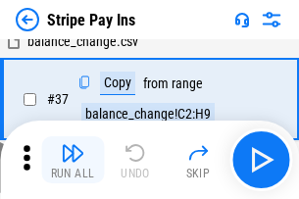
click at [73, 160] on img "button" at bounding box center [73, 153] width 24 height 24
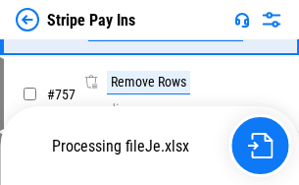
scroll to position [10294, 0]
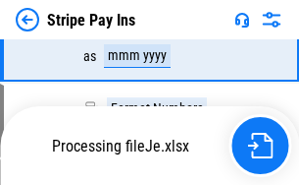
scroll to position [10294, 0]
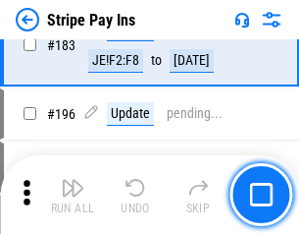
scroll to position [2657, 0]
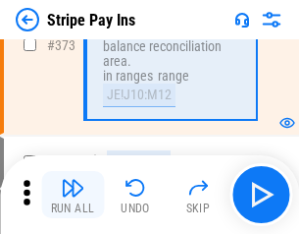
click at [73, 194] on img "button" at bounding box center [73, 188] width 24 height 24
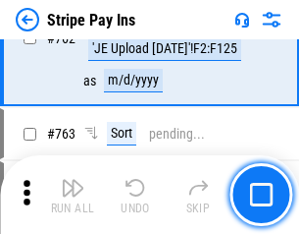
scroll to position [10270, 0]
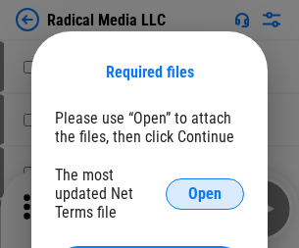
click at [205, 193] on span "Open" at bounding box center [204, 195] width 33 height 16
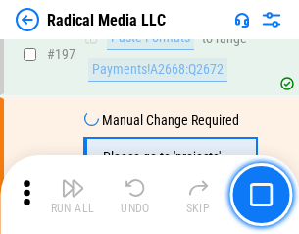
scroll to position [4541, 0]
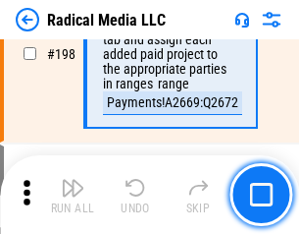
click at [73, 194] on img "button" at bounding box center [73, 188] width 24 height 24
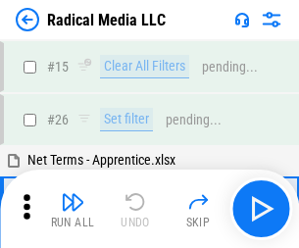
scroll to position [110, 0]
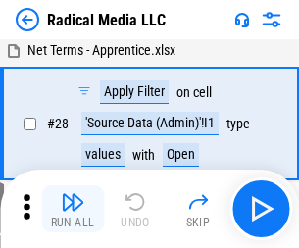
click at [73, 209] on img "button" at bounding box center [73, 202] width 24 height 24
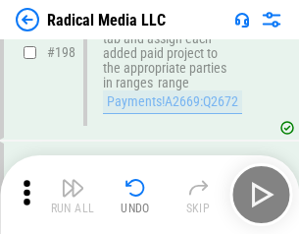
scroll to position [4922, 0]
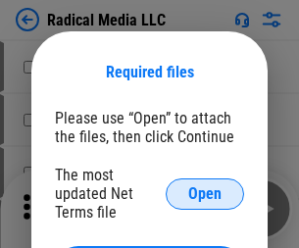
click at [205, 193] on span "Open" at bounding box center [204, 195] width 33 height 16
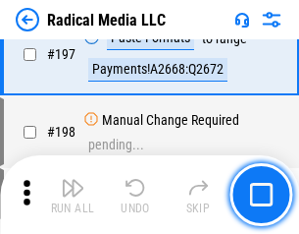
scroll to position [4541, 0]
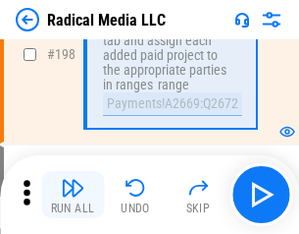
click at [73, 194] on img "button" at bounding box center [73, 188] width 24 height 24
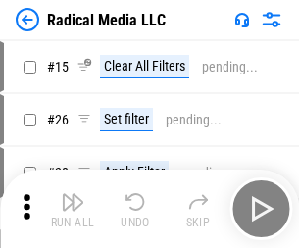
scroll to position [110, 0]
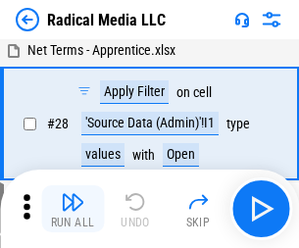
click at [73, 209] on img "button" at bounding box center [73, 202] width 24 height 24
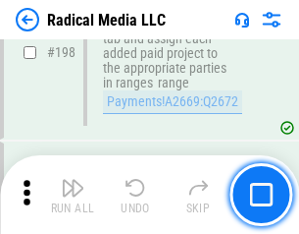
scroll to position [4922, 0]
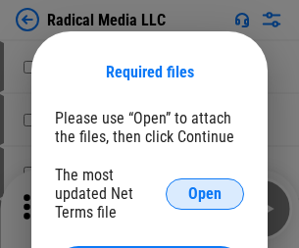
click at [205, 193] on span "Open" at bounding box center [204, 195] width 33 height 16
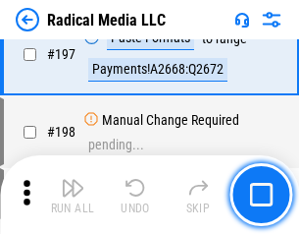
scroll to position [4541, 0]
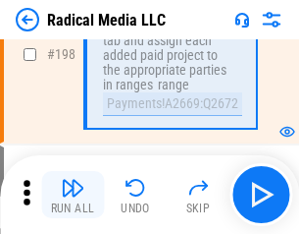
click at [73, 194] on img "button" at bounding box center [73, 188] width 24 height 24
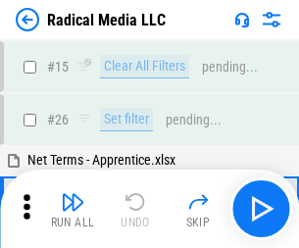
scroll to position [110, 0]
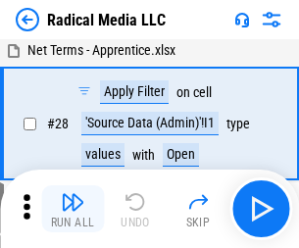
click at [73, 209] on img "button" at bounding box center [73, 202] width 24 height 24
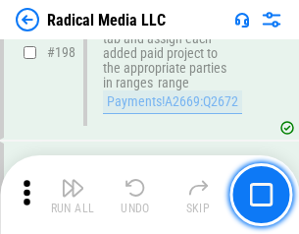
scroll to position [4922, 0]
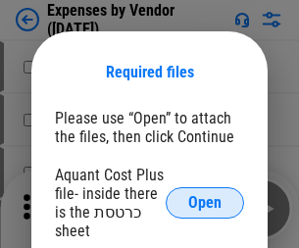
click at [205, 203] on span "Open" at bounding box center [204, 203] width 33 height 16
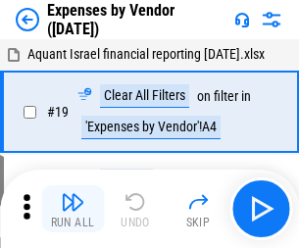
click at [73, 209] on img "button" at bounding box center [73, 202] width 24 height 24
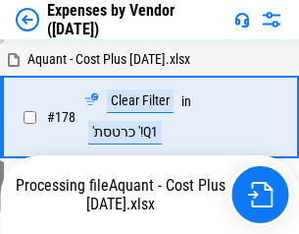
scroll to position [1531, 0]
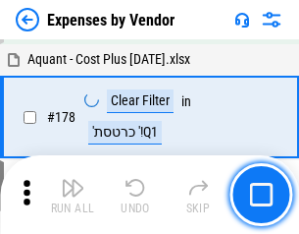
scroll to position [1531, 0]
